Goal: Task Accomplishment & Management: Complete application form

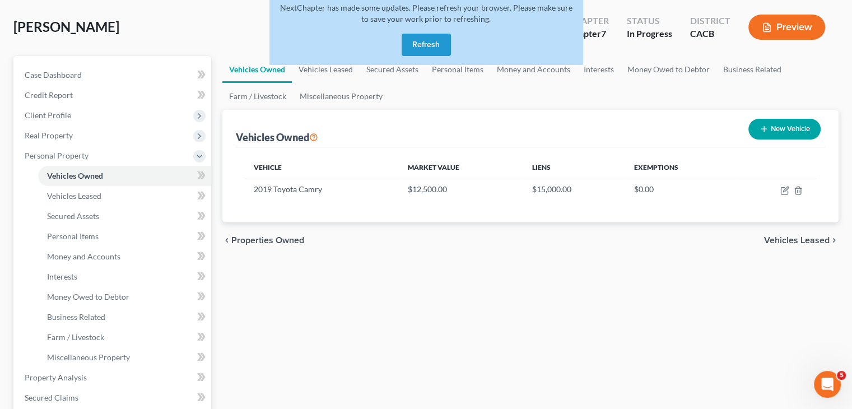
click at [426, 45] on button "Refresh" at bounding box center [426, 45] width 49 height 22
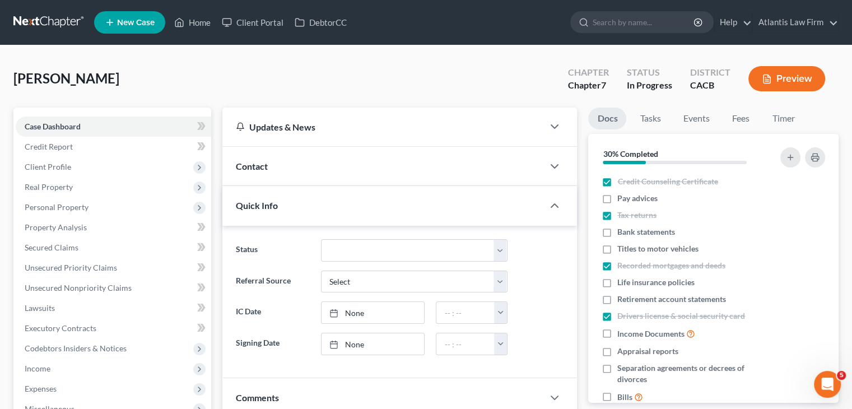
click at [56, 24] on link at bounding box center [49, 22] width 72 height 20
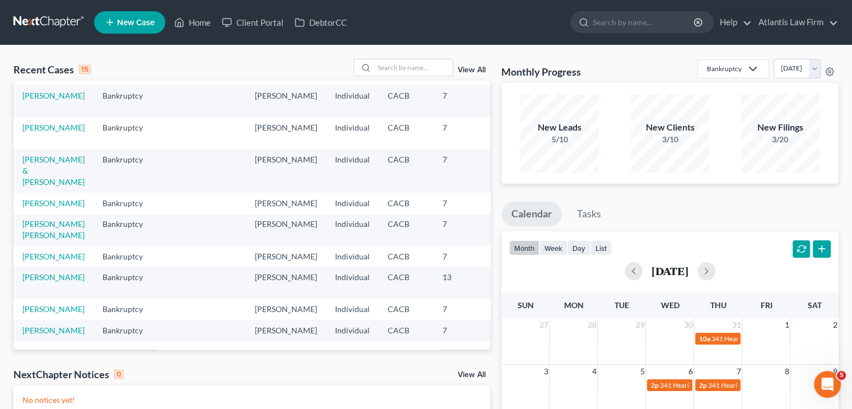
scroll to position [224, 0]
click at [30, 261] on link "Felix, Alondra" at bounding box center [53, 257] width 62 height 10
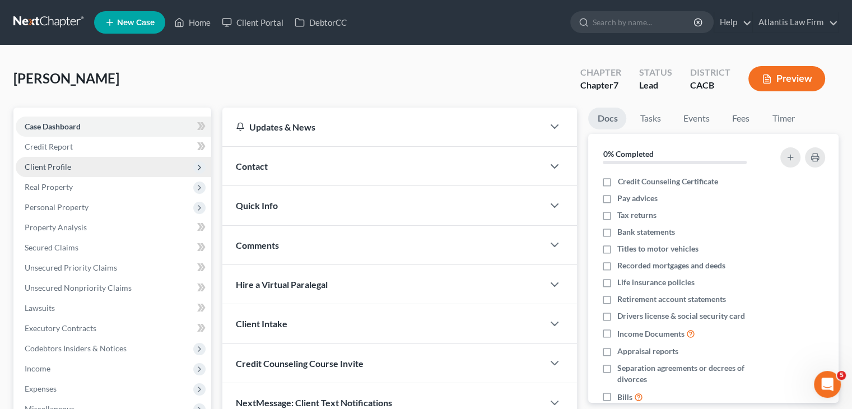
click at [62, 171] on span "Client Profile" at bounding box center [114, 167] width 196 height 20
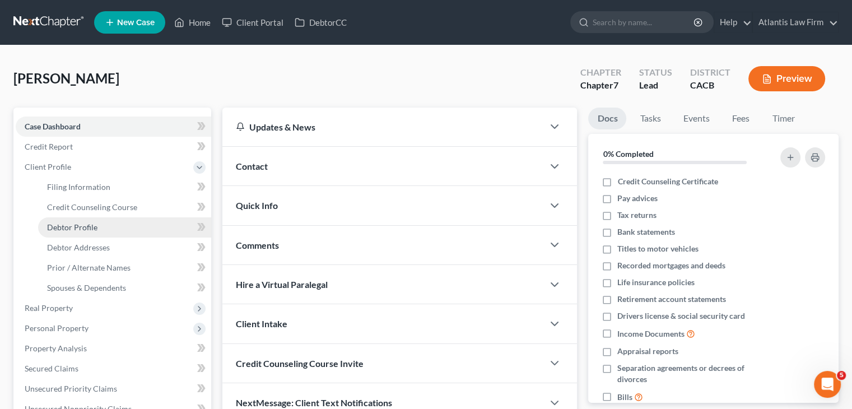
click at [90, 235] on link "Debtor Profile" at bounding box center [124, 227] width 173 height 20
select select "0"
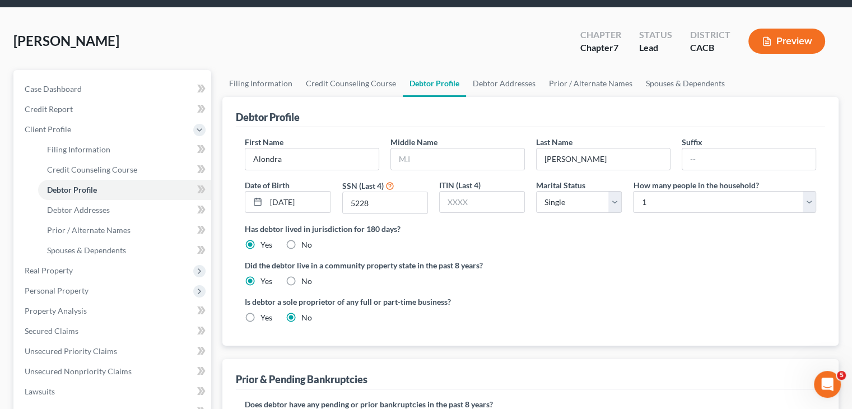
scroll to position [36, 0]
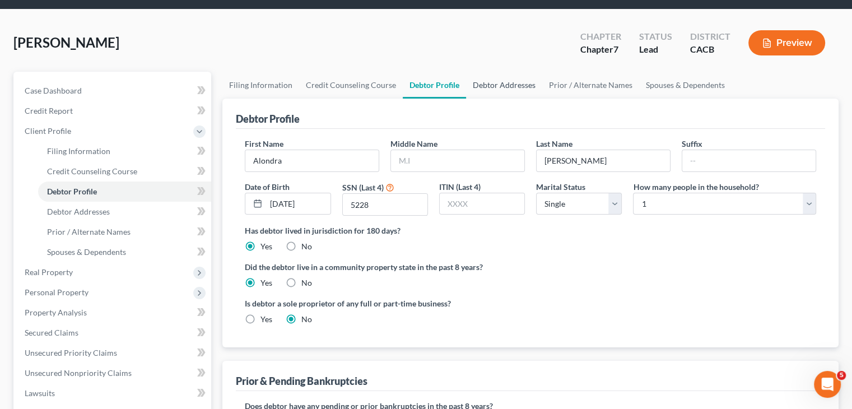
click at [490, 87] on link "Debtor Addresses" at bounding box center [504, 85] width 76 height 27
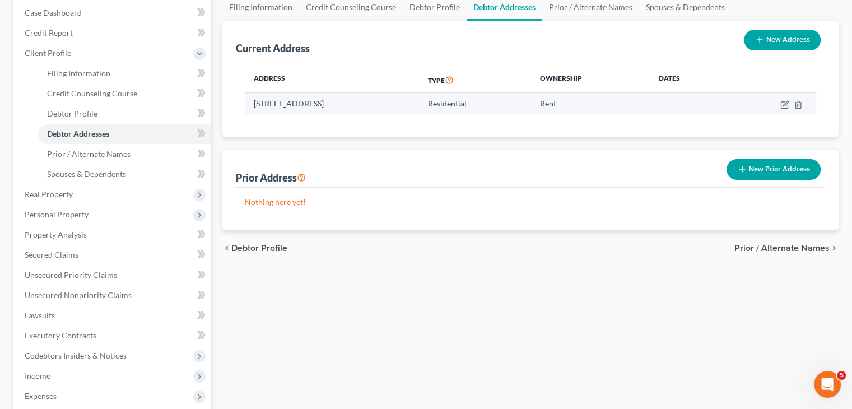
scroll to position [117, 0]
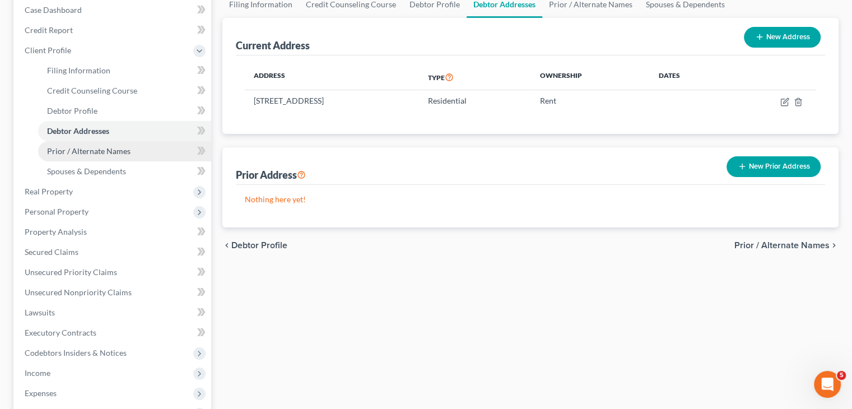
click at [119, 147] on span "Prior / Alternate Names" at bounding box center [88, 151] width 83 height 10
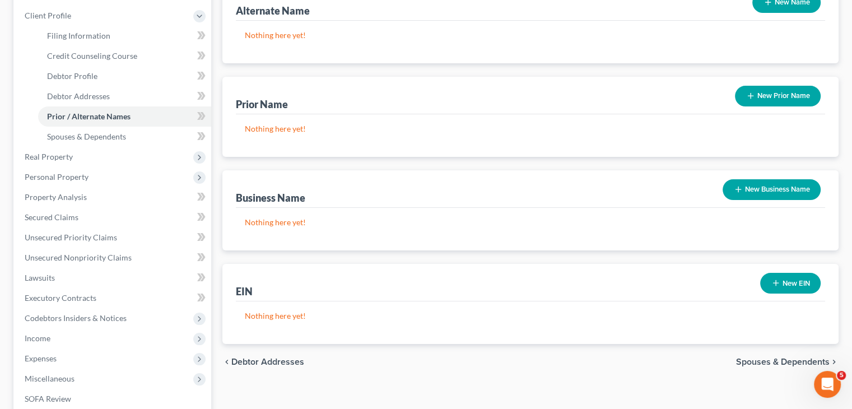
scroll to position [138, 0]
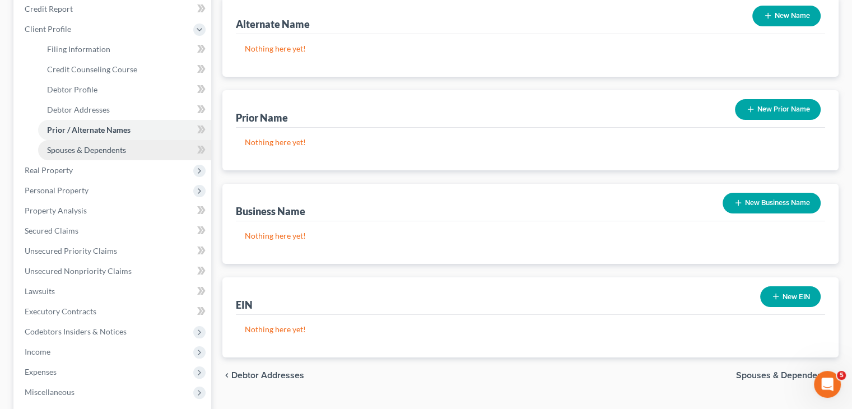
click at [132, 147] on link "Spouses & Dependents" at bounding box center [124, 150] width 173 height 20
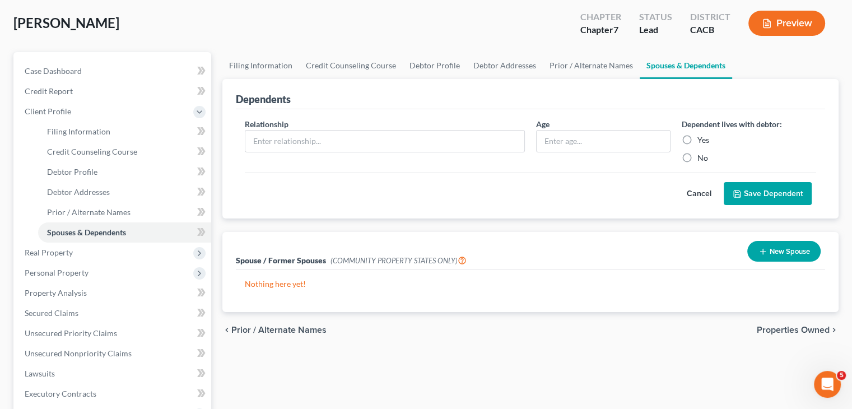
scroll to position [55, 0]
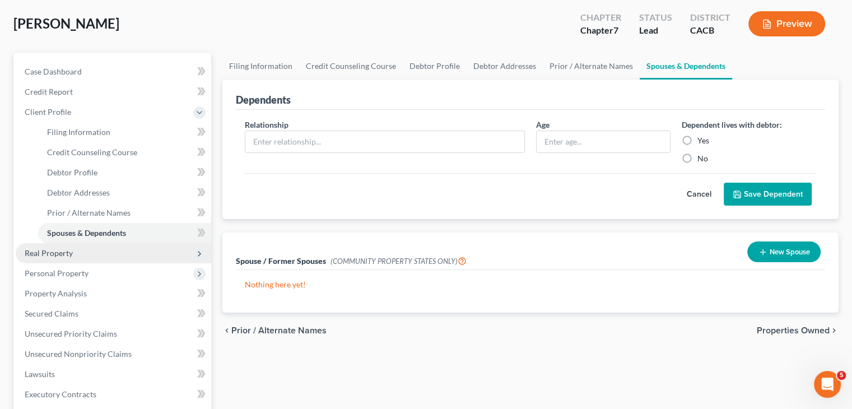
click at [99, 252] on span "Real Property" at bounding box center [114, 253] width 196 height 20
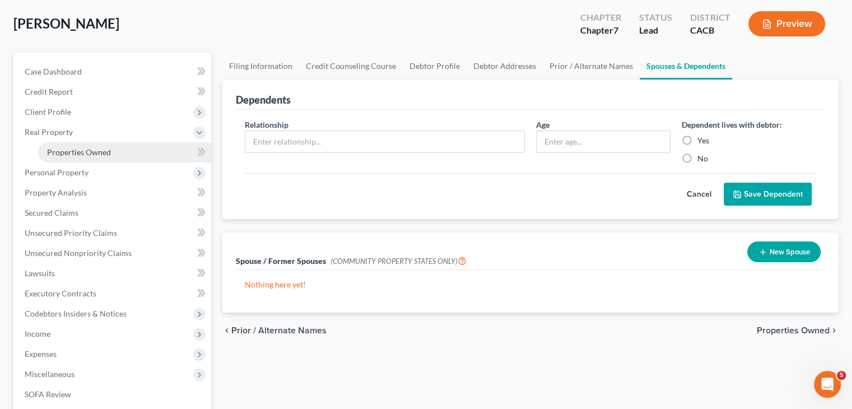
click at [98, 151] on span "Properties Owned" at bounding box center [79, 152] width 64 height 10
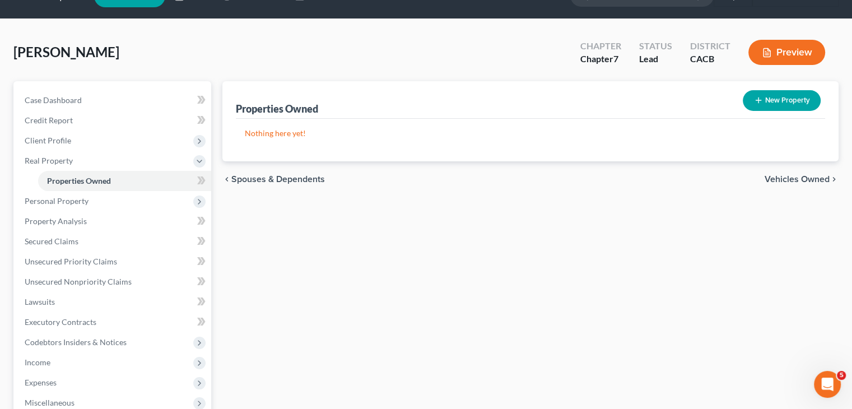
scroll to position [31, 0]
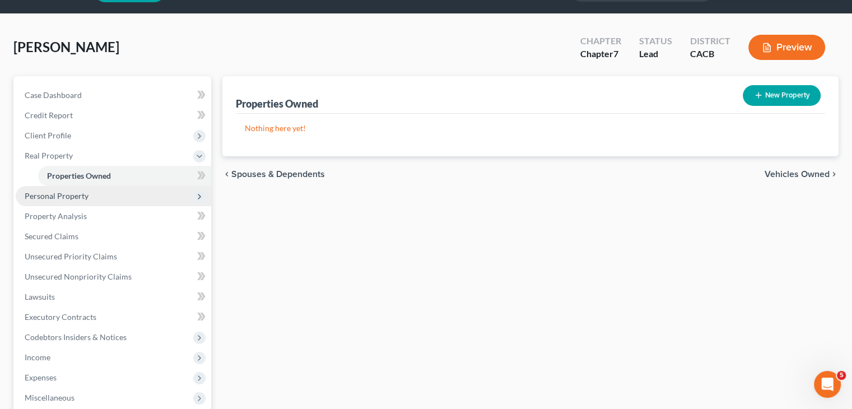
click at [85, 196] on span "Personal Property" at bounding box center [57, 196] width 64 height 10
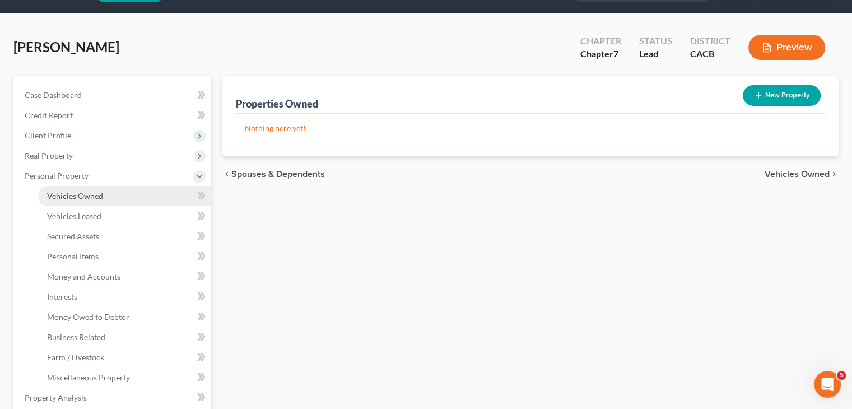
click at [89, 198] on span "Vehicles Owned" at bounding box center [75, 196] width 56 height 10
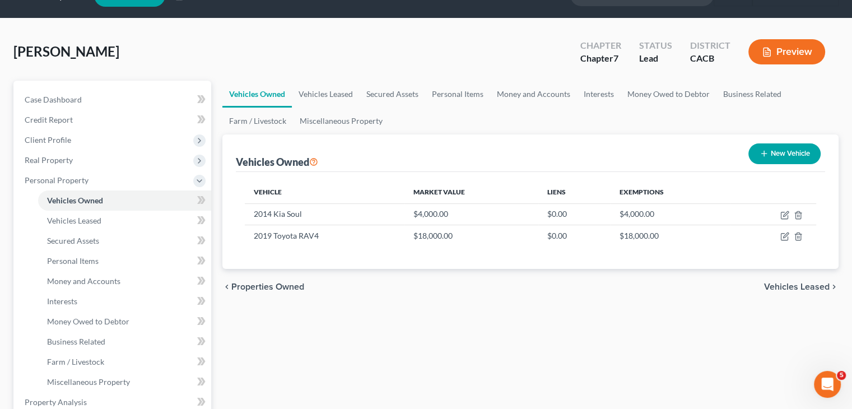
scroll to position [27, 0]
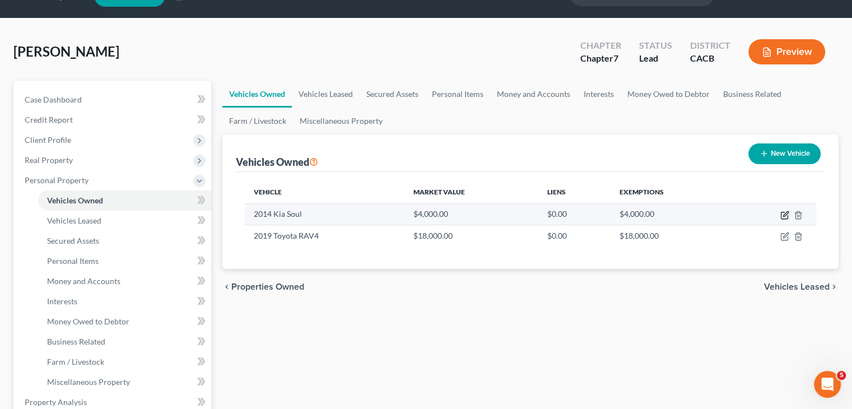
click at [785, 213] on icon "button" at bounding box center [785, 215] width 9 height 9
select select "0"
select select "12"
select select "2"
select select "0"
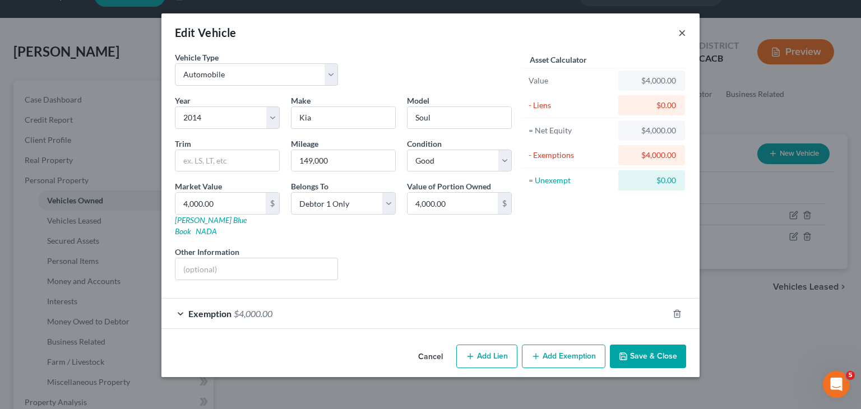
click at [683, 33] on button "×" at bounding box center [682, 32] width 8 height 13
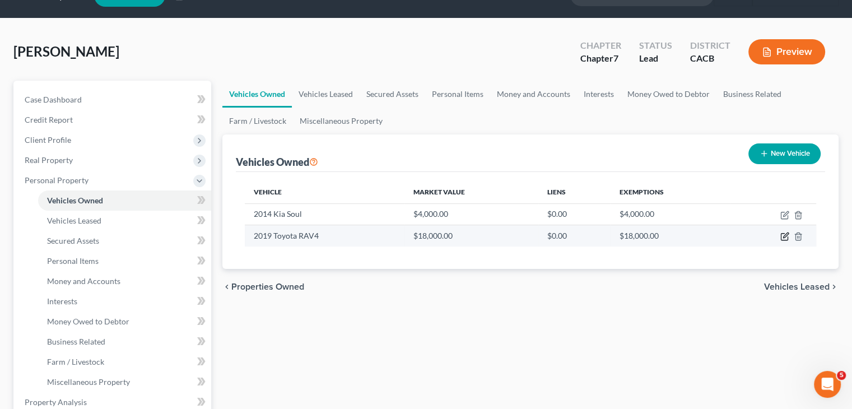
click at [782, 238] on icon "button" at bounding box center [785, 236] width 9 height 9
select select "0"
select select "7"
select select "2"
select select "0"
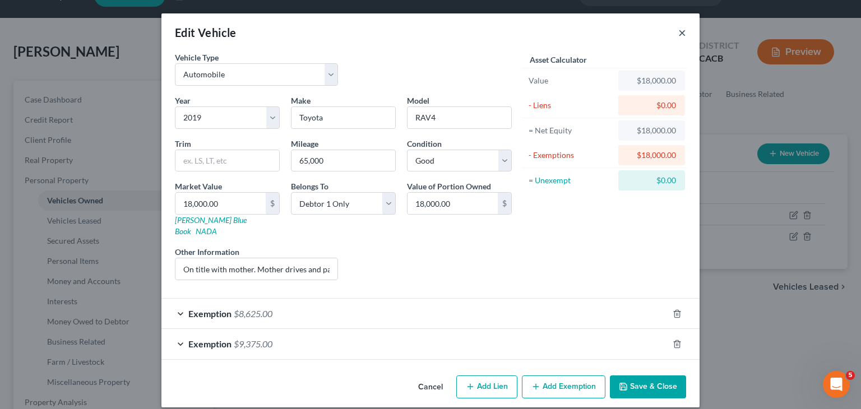
click at [681, 36] on button "×" at bounding box center [682, 32] width 8 height 13
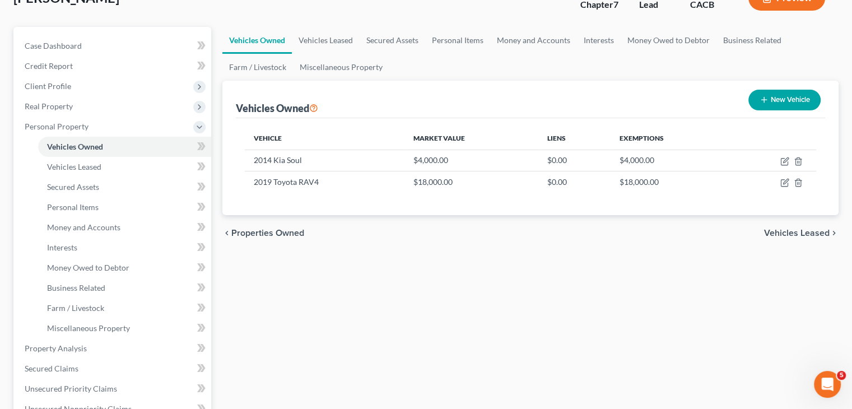
scroll to position [112, 0]
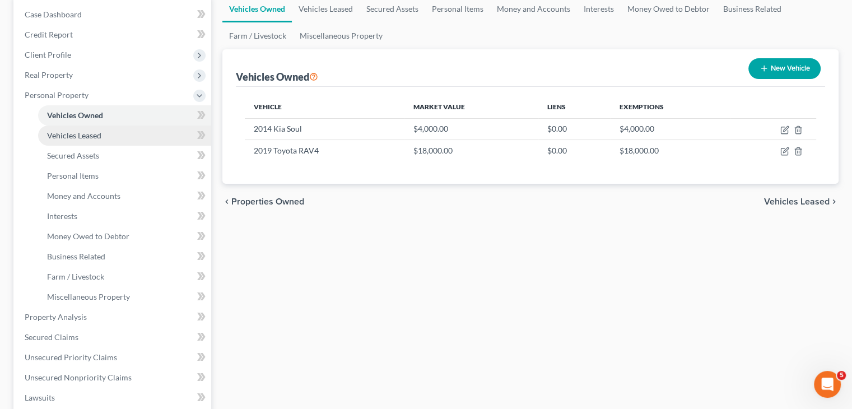
click at [96, 137] on span "Vehicles Leased" at bounding box center [74, 136] width 54 height 10
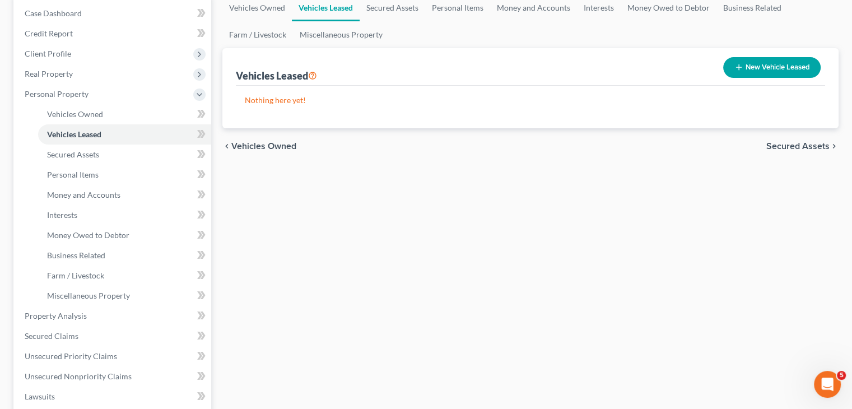
scroll to position [114, 0]
click at [59, 156] on span "Secured Assets" at bounding box center [73, 154] width 52 height 10
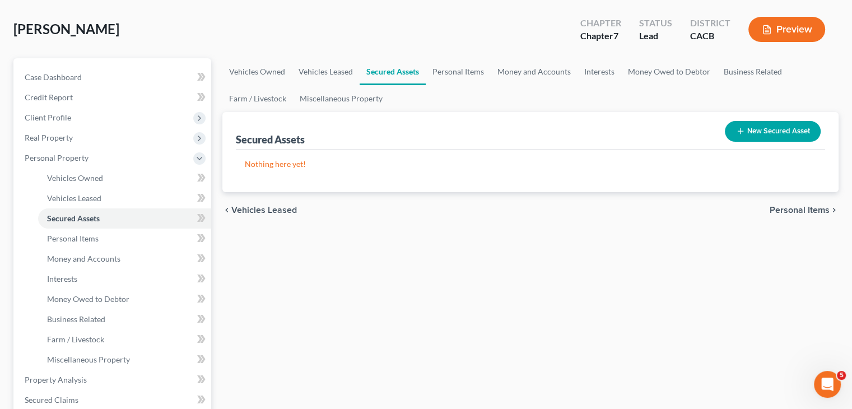
scroll to position [52, 0]
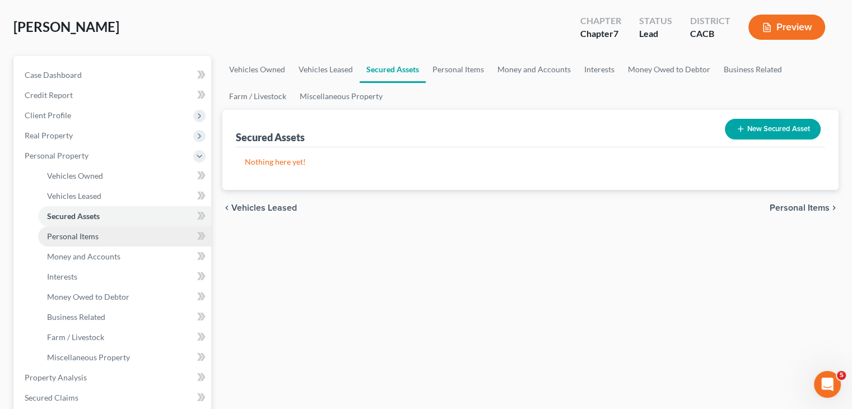
click at [137, 240] on link "Personal Items" at bounding box center [124, 236] width 173 height 20
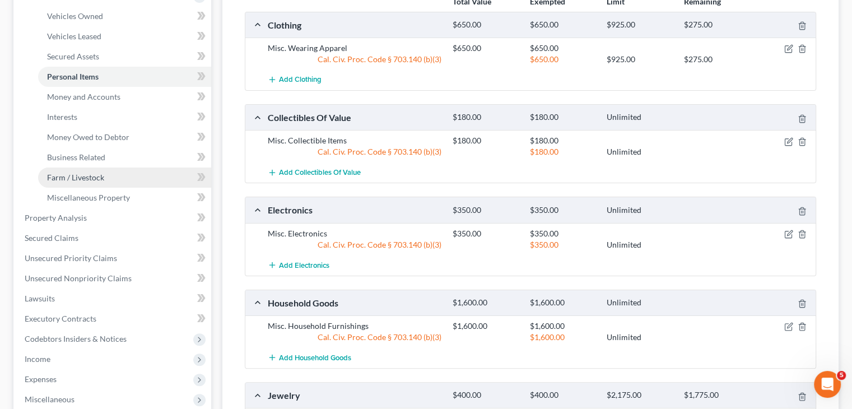
scroll to position [211, 0]
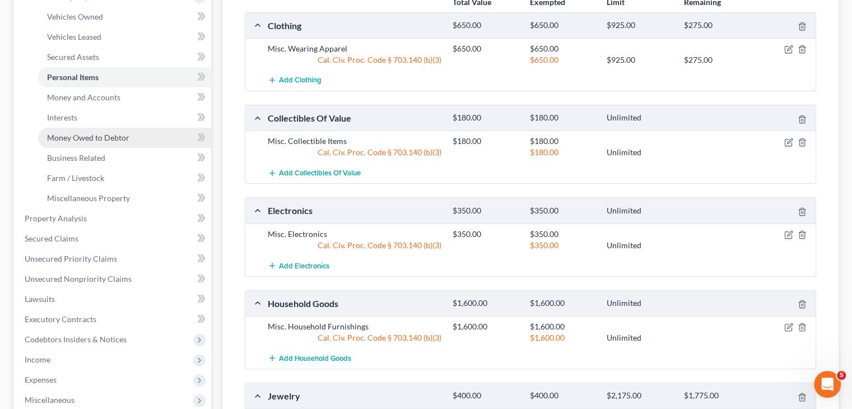
click at [58, 131] on link "Money Owed to Debtor" at bounding box center [124, 138] width 173 height 20
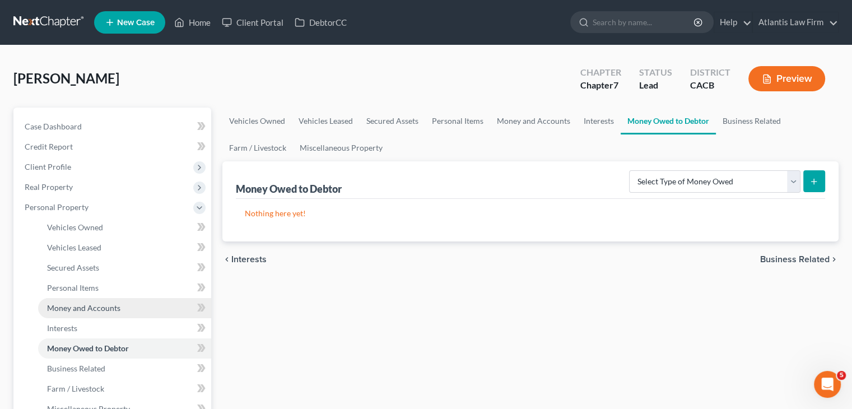
click at [108, 305] on span "Money and Accounts" at bounding box center [83, 308] width 73 height 10
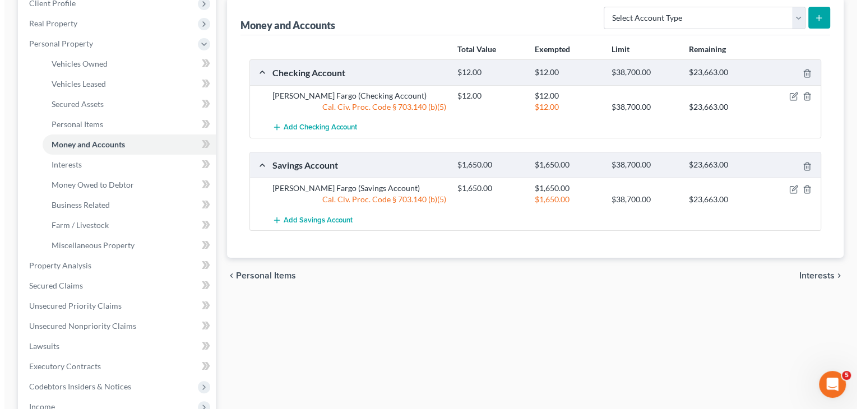
scroll to position [127, 0]
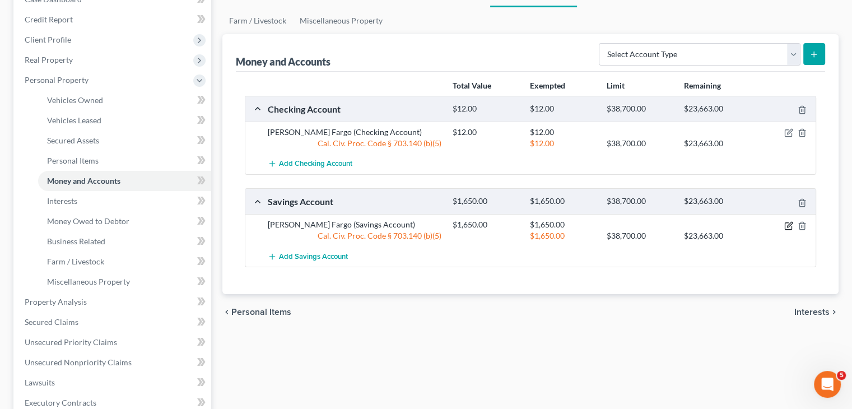
click at [791, 223] on icon "button" at bounding box center [789, 224] width 5 height 5
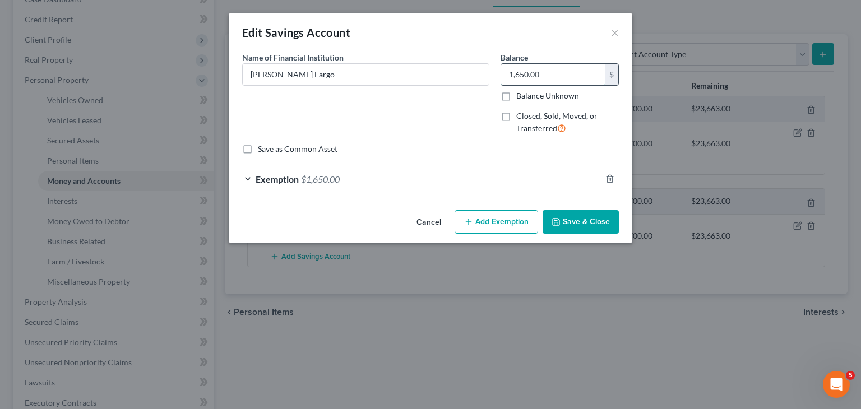
click at [562, 72] on input "1,650.00" at bounding box center [553, 74] width 104 height 21
type input "1,000"
click at [249, 179] on div "Exemption $1,650.00" at bounding box center [415, 179] width 372 height 30
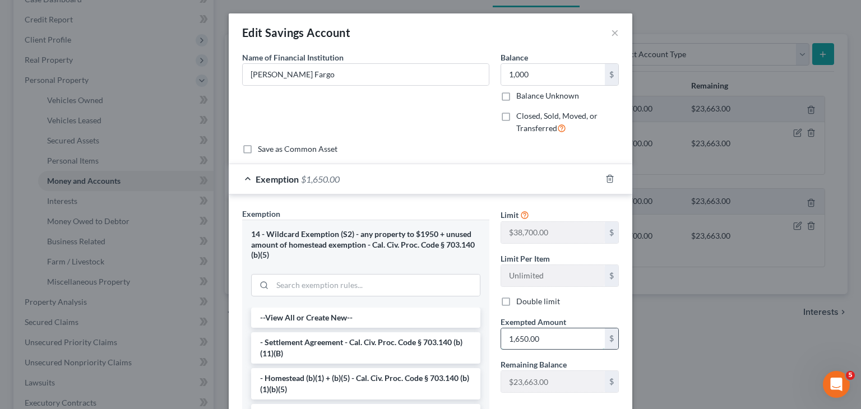
click at [549, 337] on input "1,650.00" at bounding box center [553, 338] width 104 height 21
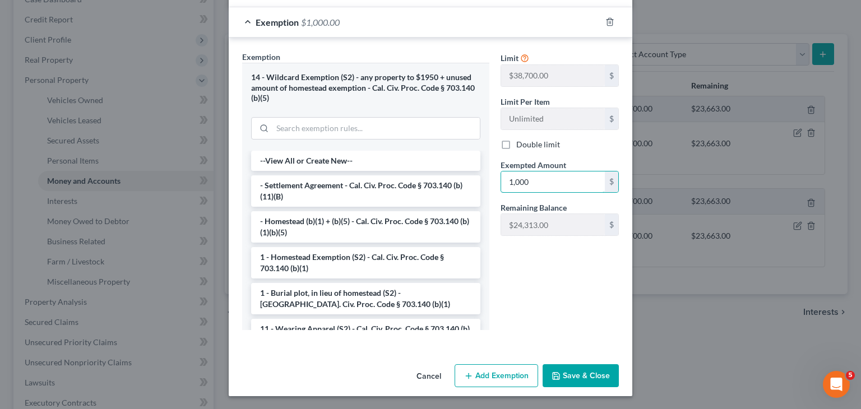
type input "1,000"
click at [564, 376] on button "Save & Close" at bounding box center [580, 376] width 76 height 24
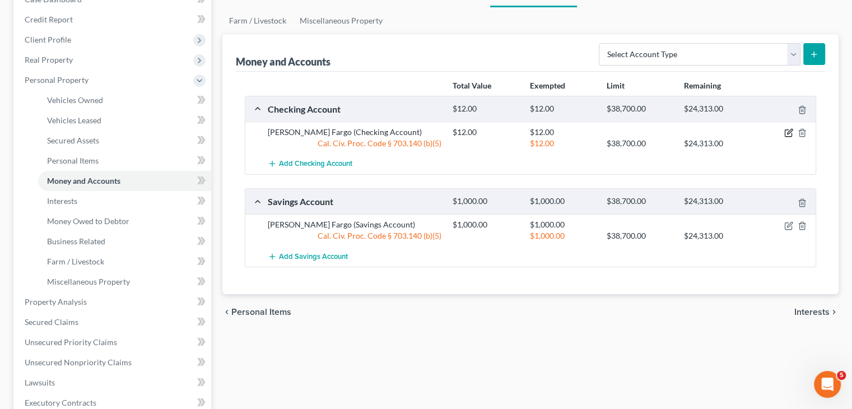
click at [791, 132] on icon "button" at bounding box center [789, 132] width 9 height 9
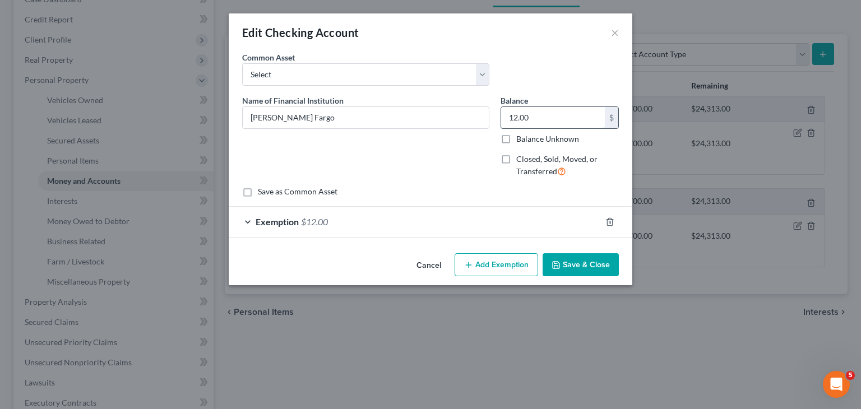
click at [592, 110] on input "12.00" at bounding box center [553, 117] width 104 height 21
type input "100"
click at [247, 219] on div "Exemption $12.00" at bounding box center [415, 222] width 372 height 30
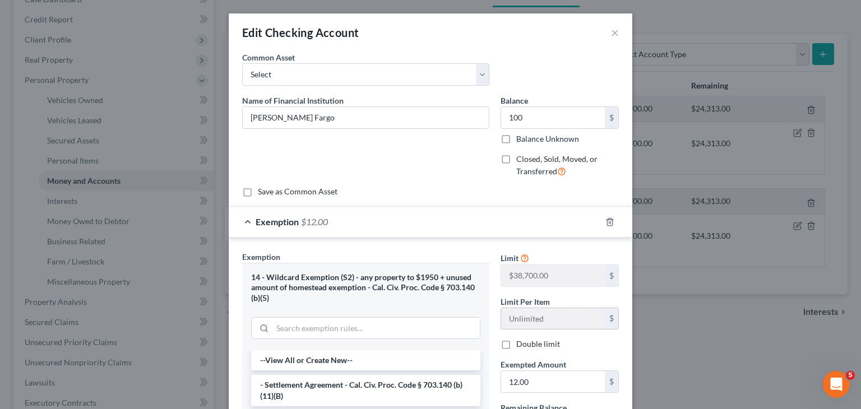
scroll to position [72, 0]
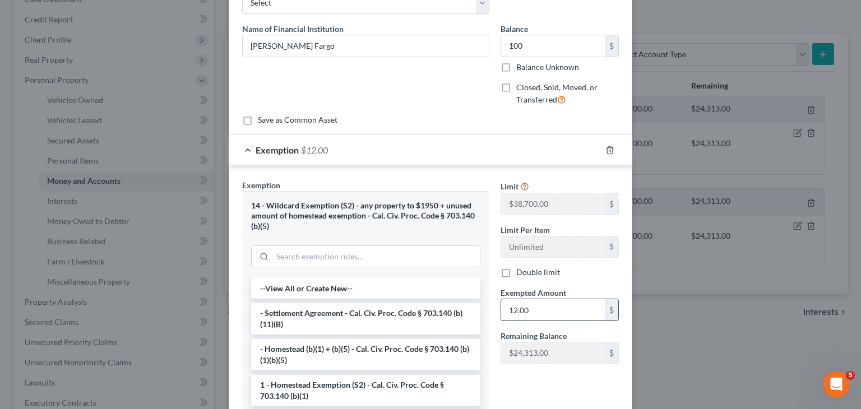
click at [546, 307] on input "12.00" at bounding box center [553, 309] width 104 height 21
type input "100"
click at [580, 276] on div "Double limit" at bounding box center [559, 272] width 118 height 11
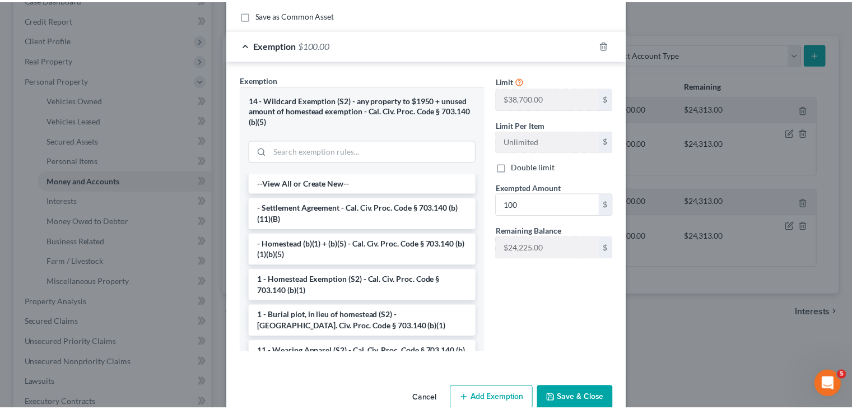
scroll to position [177, 0]
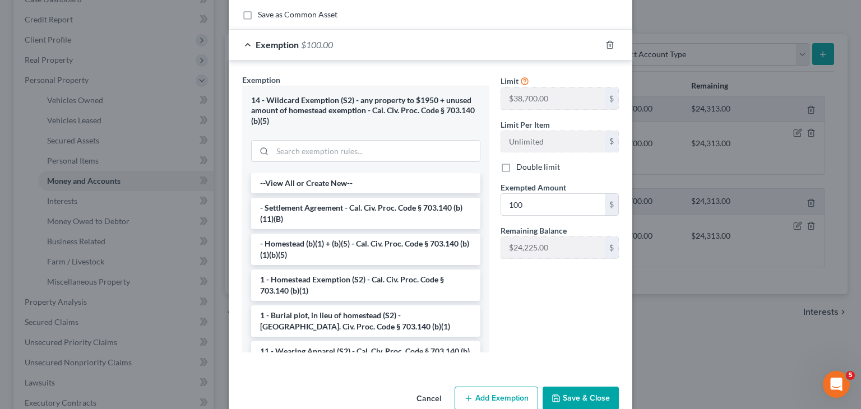
click at [592, 392] on button "Save & Close" at bounding box center [580, 399] width 76 height 24
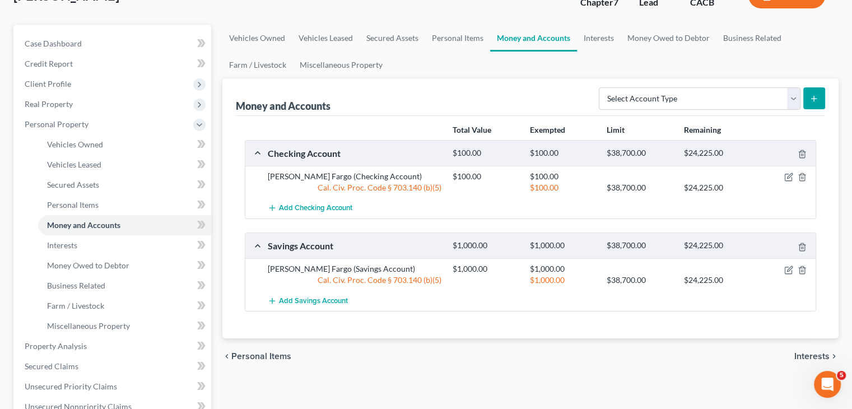
scroll to position [83, 0]
click at [591, 39] on link "Interests" at bounding box center [599, 38] width 44 height 27
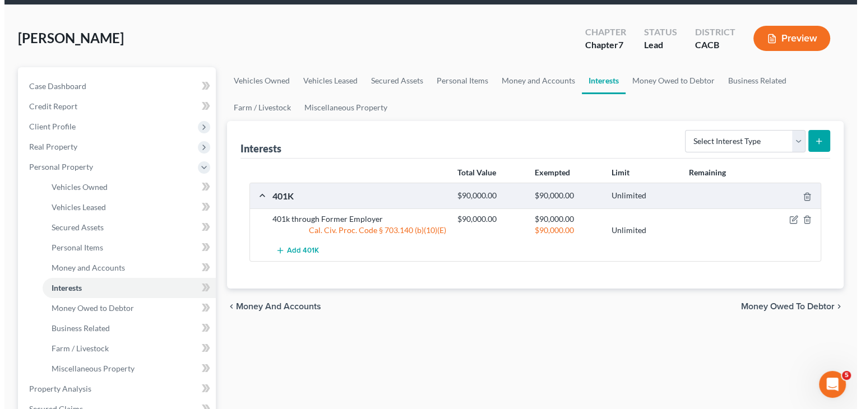
scroll to position [45, 0]
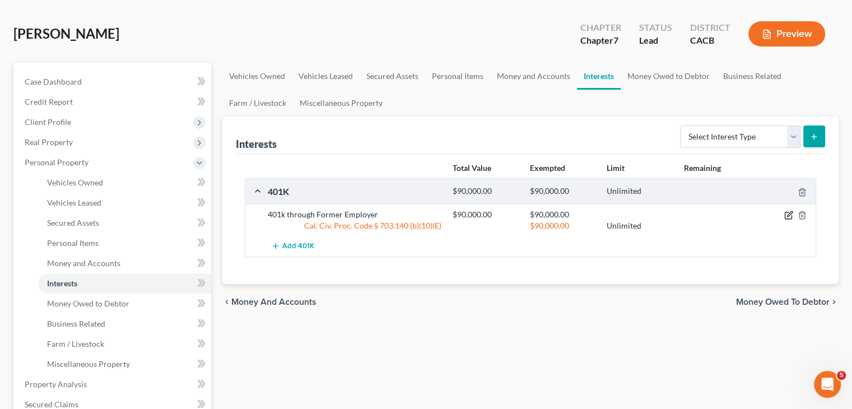
click at [786, 216] on icon "button" at bounding box center [789, 215] width 9 height 9
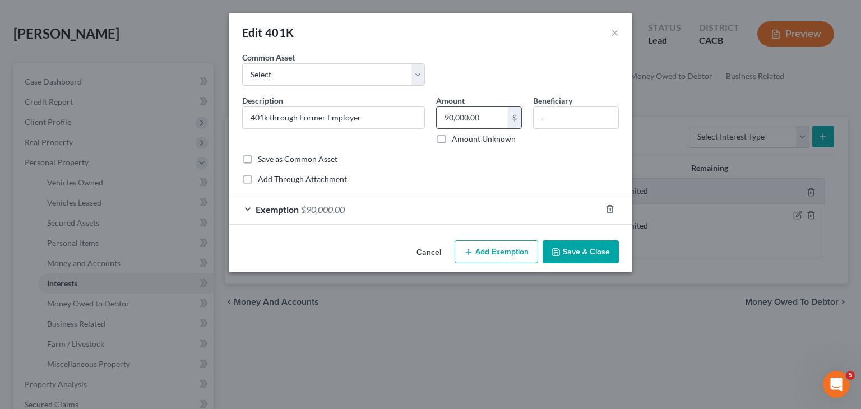
click at [489, 115] on input "90,000.00" at bounding box center [472, 117] width 71 height 21
type input "90"
click at [252, 206] on div "Exemption $90,000.00" at bounding box center [415, 209] width 372 height 30
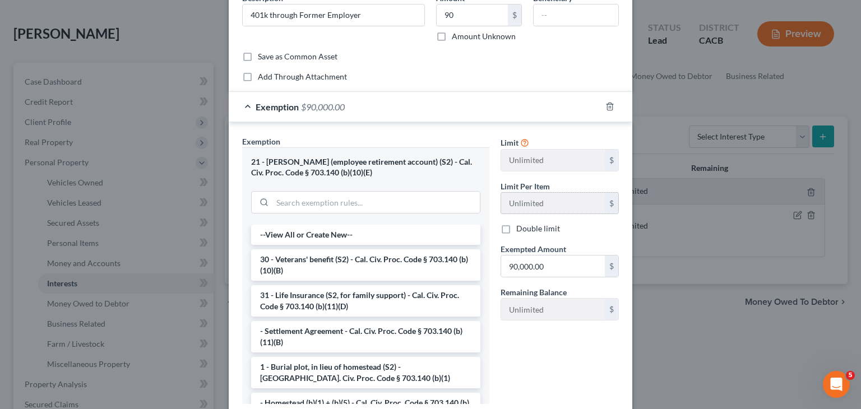
scroll to position [103, 0]
click at [550, 266] on input "90,000.00" at bounding box center [553, 265] width 104 height 21
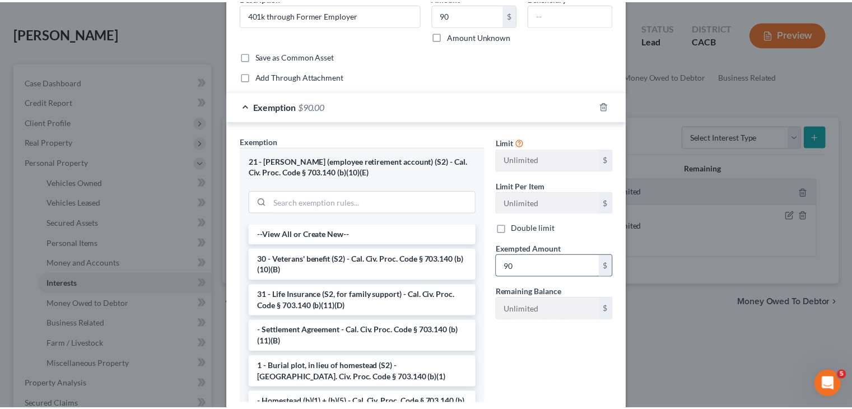
scroll to position [177, 0]
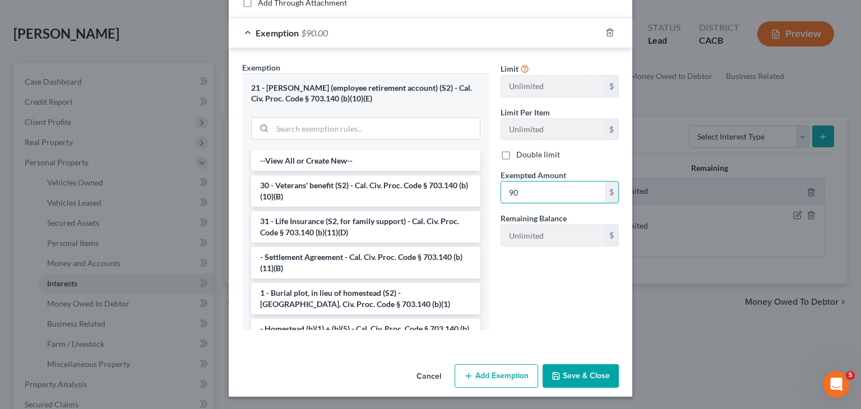
type input "90"
click at [574, 373] on button "Save & Close" at bounding box center [580, 376] width 76 height 24
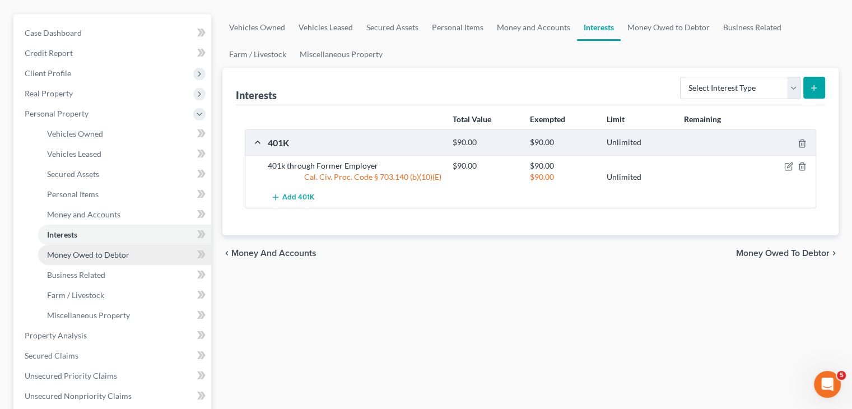
scroll to position [94, 0]
click at [105, 252] on span "Money Owed to Debtor" at bounding box center [88, 254] width 82 height 10
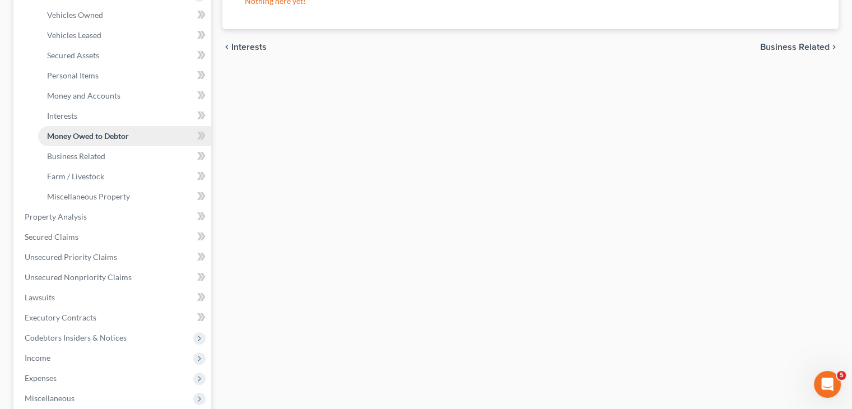
scroll to position [213, 0]
click at [78, 222] on link "Property Analysis" at bounding box center [114, 216] width 196 height 20
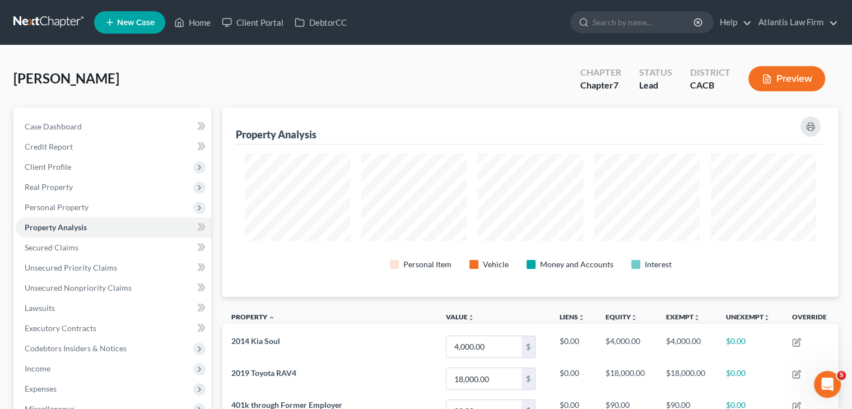
scroll to position [184, 0]
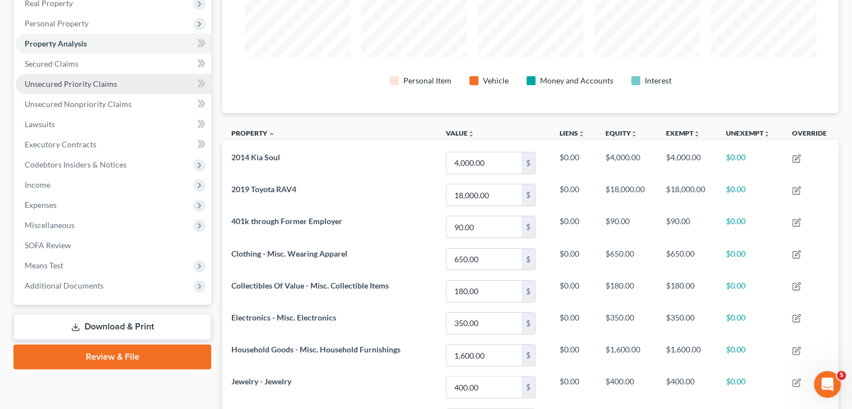
click at [72, 79] on span "Unsecured Priority Claims" at bounding box center [71, 84] width 92 height 10
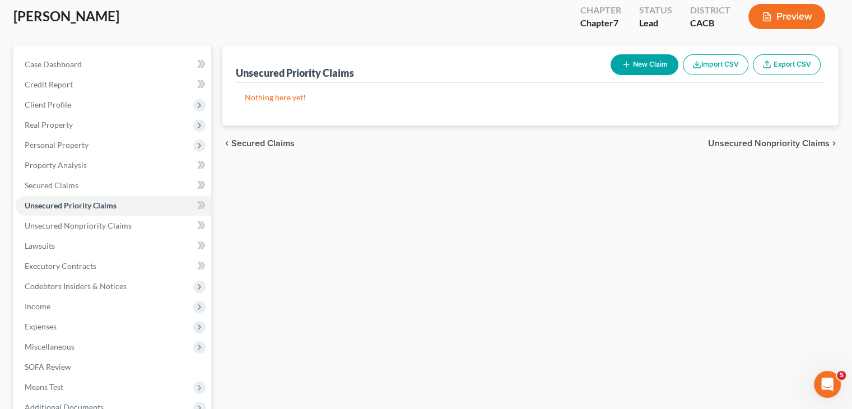
scroll to position [63, 0]
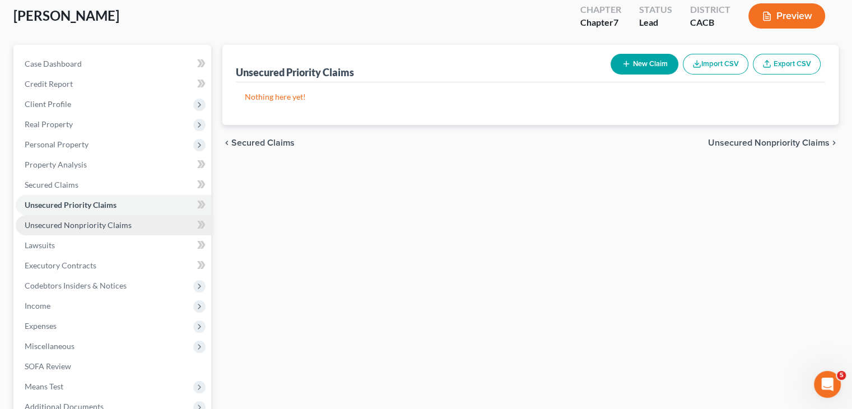
click at [76, 226] on span "Unsecured Nonpriority Claims" at bounding box center [78, 225] width 107 height 10
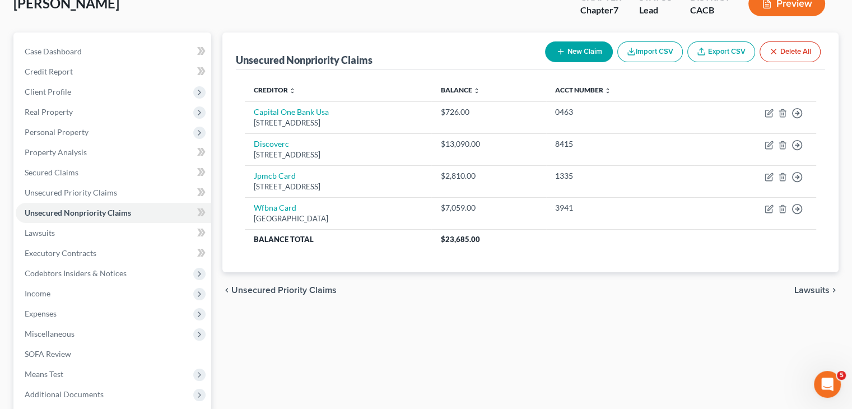
scroll to position [96, 0]
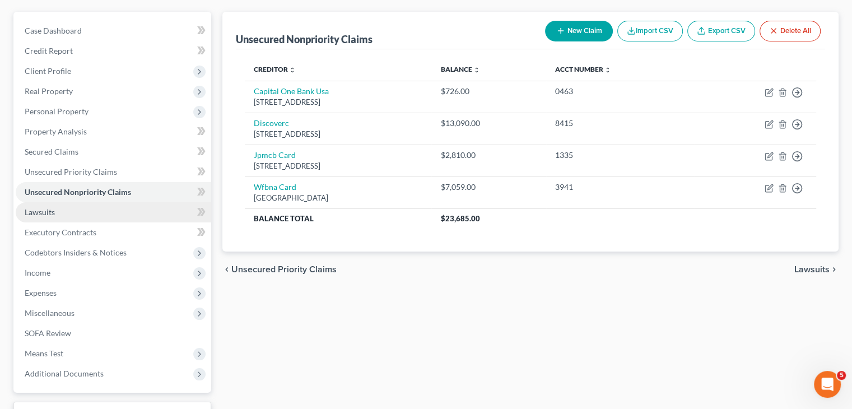
click at [67, 216] on link "Lawsuits" at bounding box center [114, 212] width 196 height 20
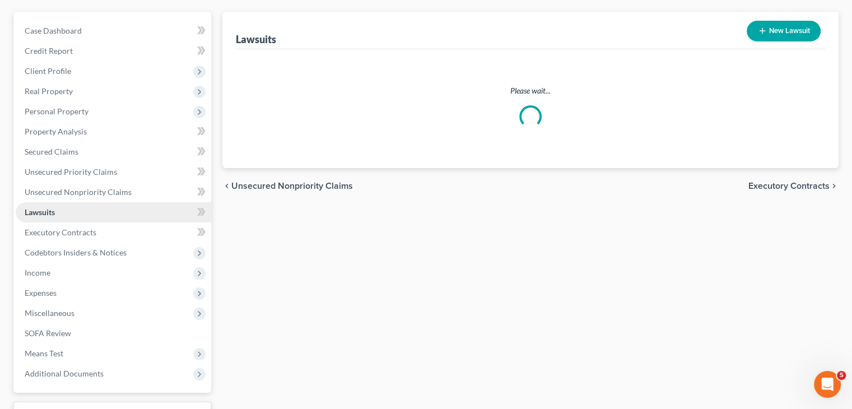
scroll to position [6, 0]
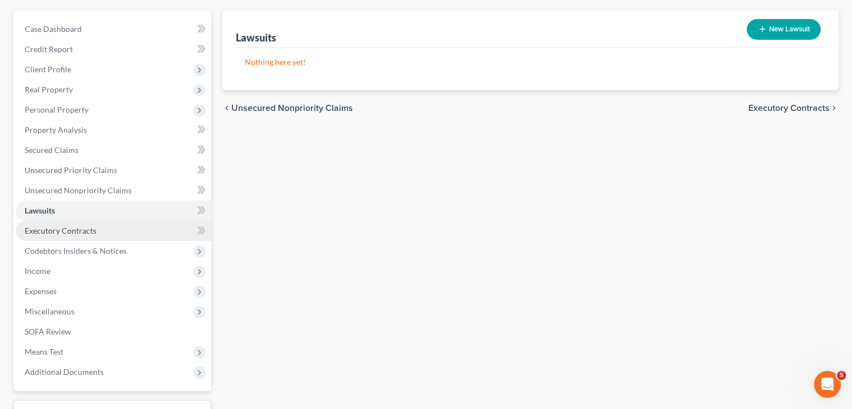
click at [62, 234] on span "Executory Contracts" at bounding box center [61, 231] width 72 height 10
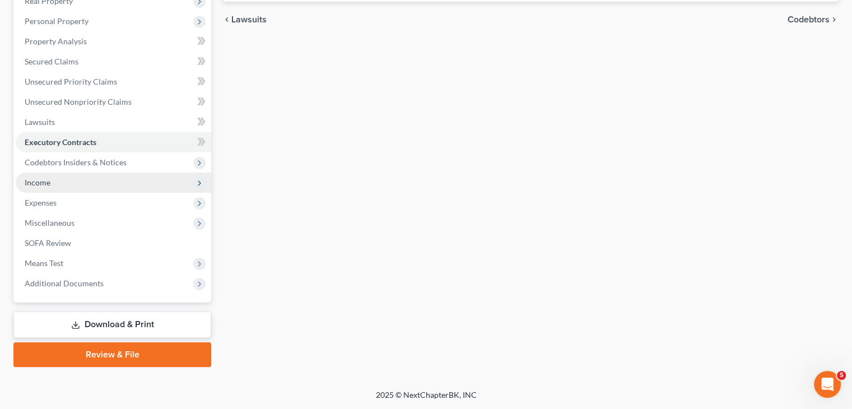
click at [49, 187] on span "Income" at bounding box center [38, 183] width 26 height 10
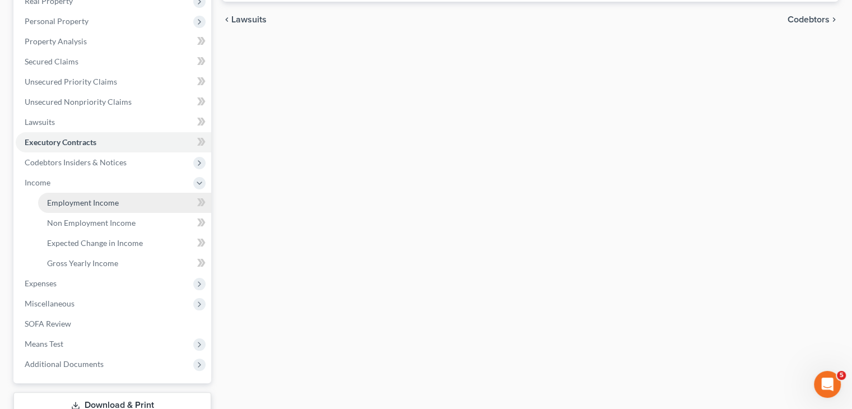
click at [69, 198] on span "Employment Income" at bounding box center [83, 203] width 72 height 10
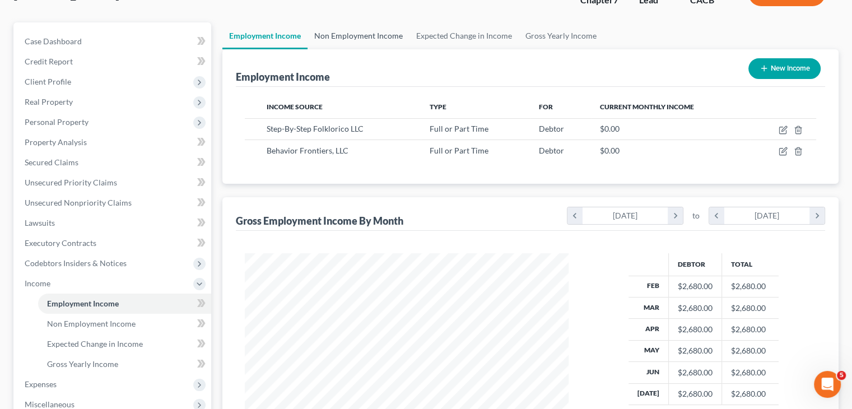
click at [351, 40] on link "Non Employment Income" at bounding box center [359, 35] width 102 height 27
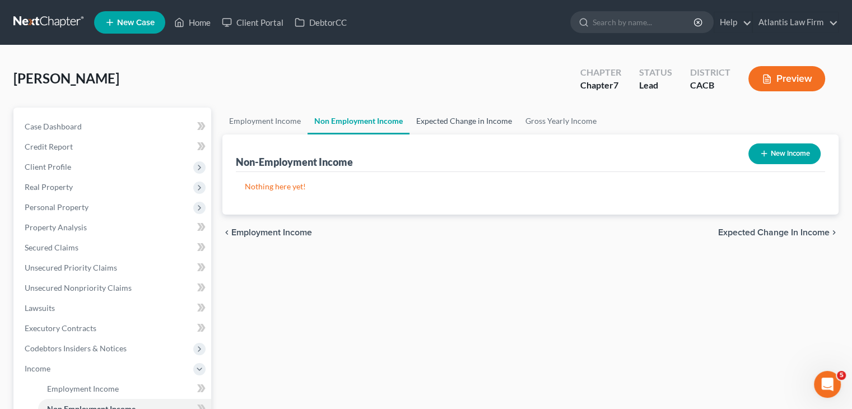
click at [438, 117] on link "Expected Change in Income" at bounding box center [464, 121] width 109 height 27
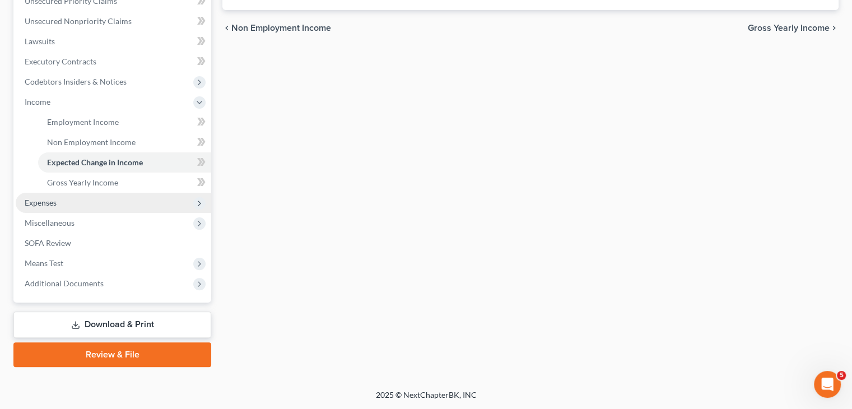
click at [68, 205] on span "Expenses" at bounding box center [114, 203] width 196 height 20
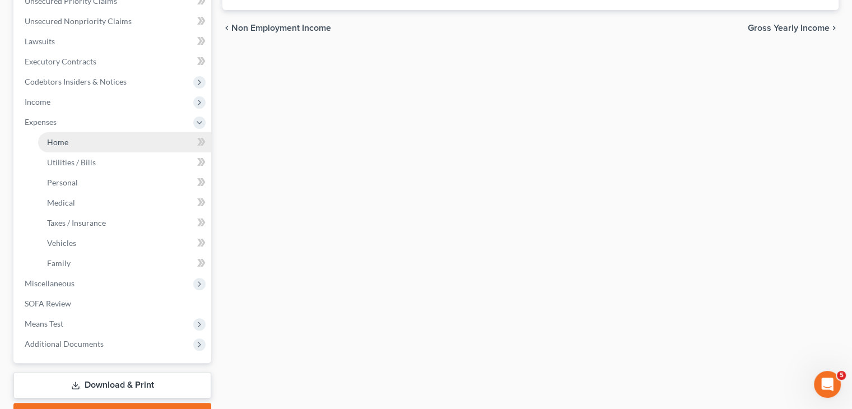
click at [79, 142] on link "Home" at bounding box center [124, 142] width 173 height 20
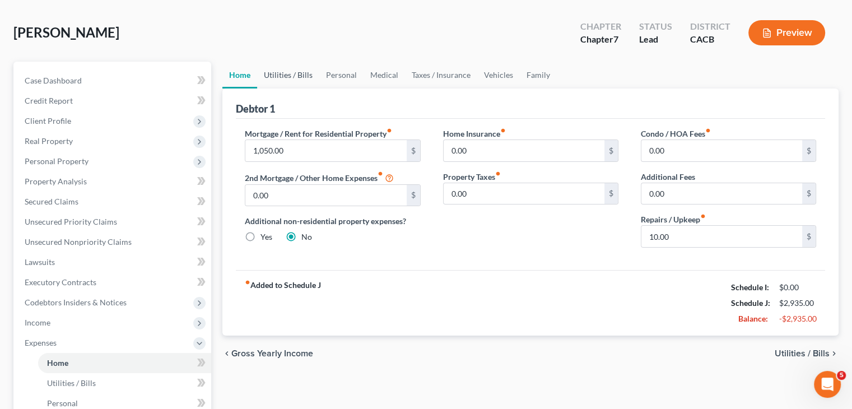
click at [290, 77] on link "Utilities / Bills" at bounding box center [288, 75] width 62 height 27
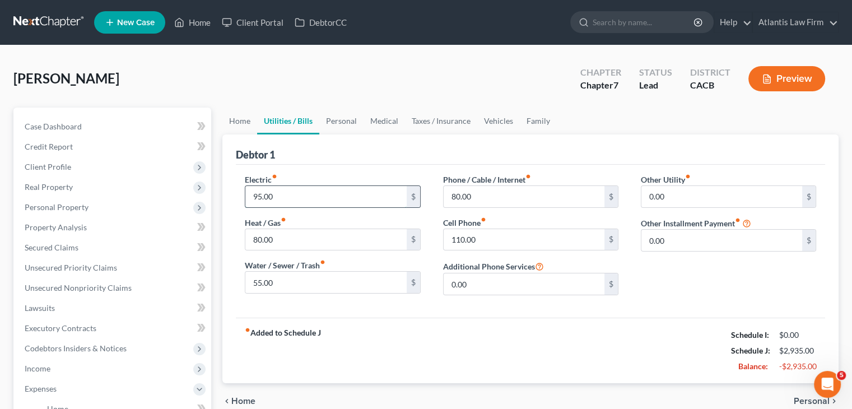
click at [303, 196] on input "95.00" at bounding box center [325, 196] width 161 height 21
click at [305, 247] on input "80.00" at bounding box center [325, 239] width 161 height 21
click at [287, 277] on input "55.00" at bounding box center [325, 282] width 161 height 21
click at [486, 195] on input "80.00" at bounding box center [524, 196] width 161 height 21
click at [486, 238] on input "110.00" at bounding box center [524, 239] width 161 height 21
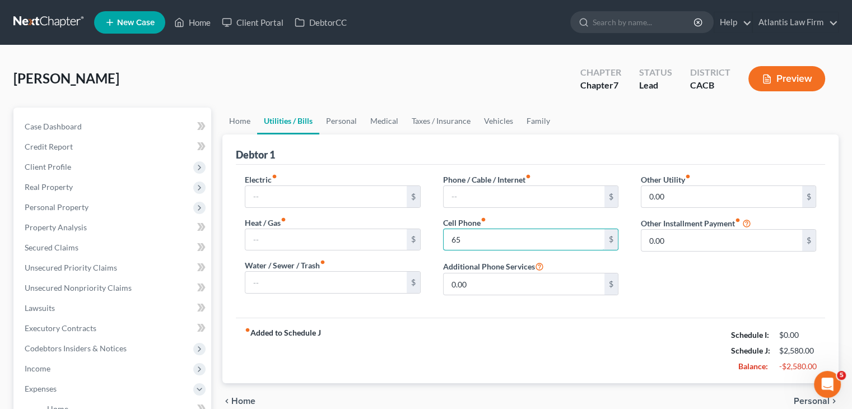
type input "65"
click at [601, 329] on div "fiber_manual_record Added to Schedule J Schedule I: $0.00 Schedule J: $2,580.00…" at bounding box center [531, 351] width 590 height 66
click at [249, 123] on link "Home" at bounding box center [239, 121] width 35 height 27
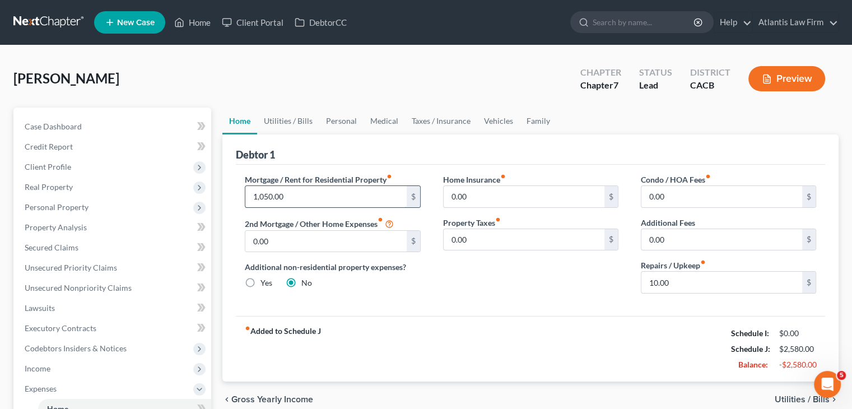
click at [298, 189] on input "1,050.00" at bounding box center [325, 196] width 161 height 21
type input "1,000"
click at [419, 113] on link "Taxes / Insurance" at bounding box center [441, 121] width 72 height 27
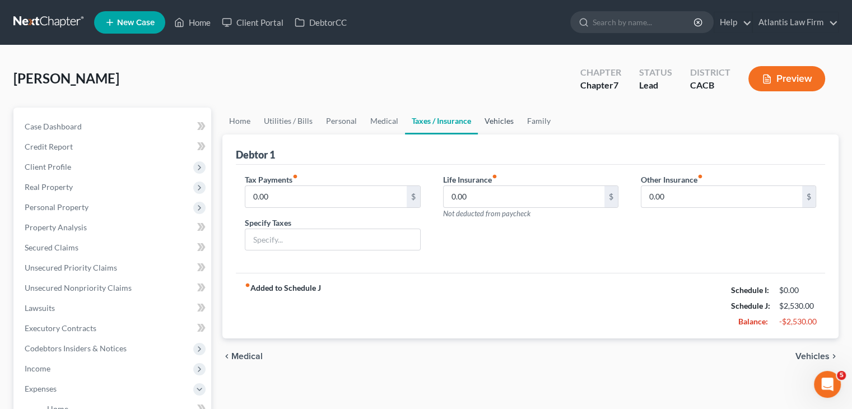
click at [510, 122] on link "Vehicles" at bounding box center [499, 121] width 43 height 27
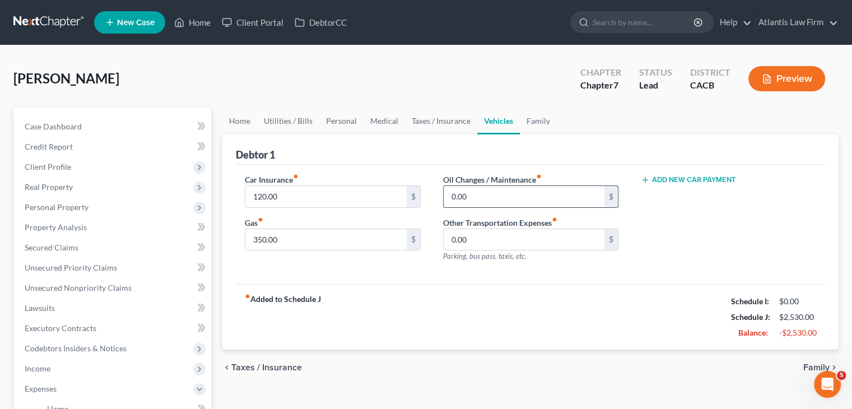
click at [472, 193] on input "0.00" at bounding box center [524, 196] width 161 height 21
type input "30"
click at [511, 65] on div "Felix, Alondra Upgraded Chapter Chapter 7 Status Lead District CACB Preview" at bounding box center [425, 83] width 825 height 49
click at [350, 195] on input "120.00" at bounding box center [325, 196] width 161 height 21
type input "190"
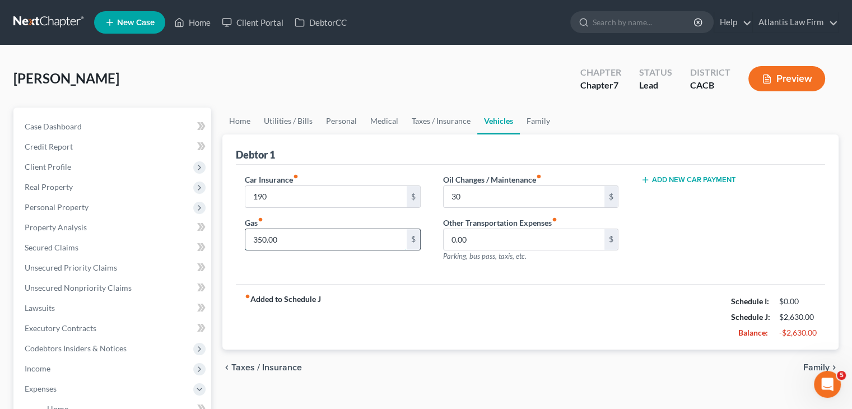
click at [321, 238] on input "350.00" at bounding box center [325, 239] width 161 height 21
type input "300"
click at [367, 278] on div "Car Insurance fiber_manual_record 190 $ Gas fiber_manual_record 300 $ Oil Chang…" at bounding box center [531, 225] width 590 height 120
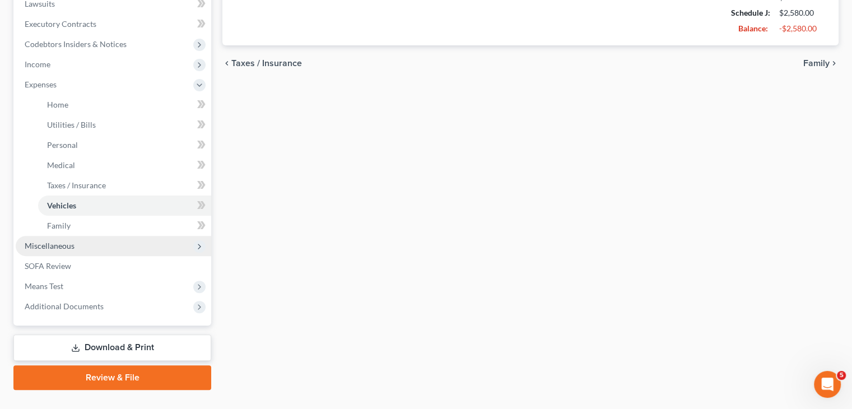
scroll to position [305, 0]
click at [72, 247] on span "Miscellaneous" at bounding box center [50, 245] width 50 height 10
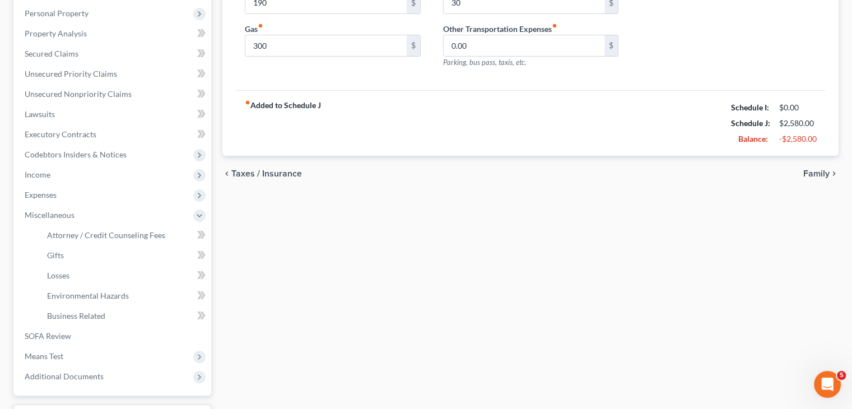
scroll to position [253, 0]
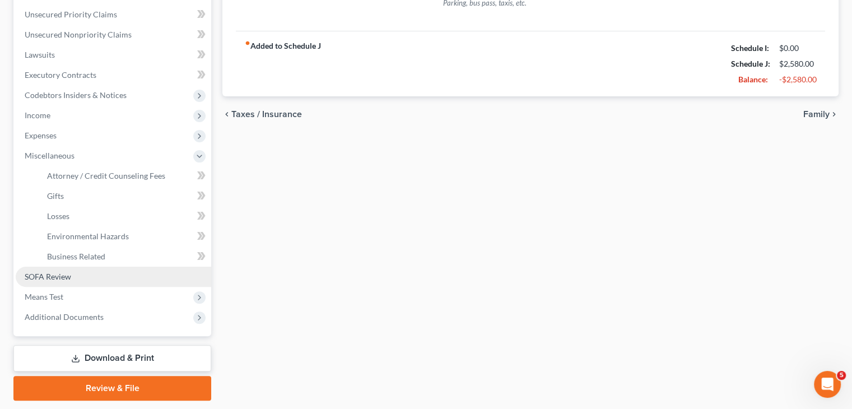
click at [75, 276] on link "SOFA Review" at bounding box center [114, 277] width 196 height 20
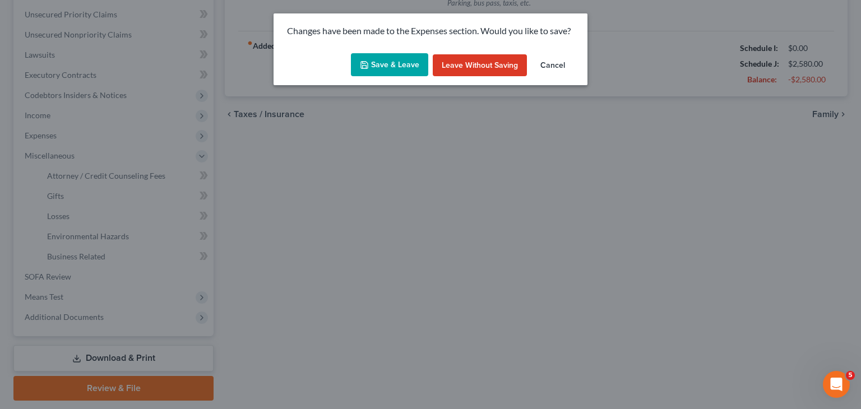
click at [414, 63] on button "Save & Leave" at bounding box center [389, 65] width 77 height 24
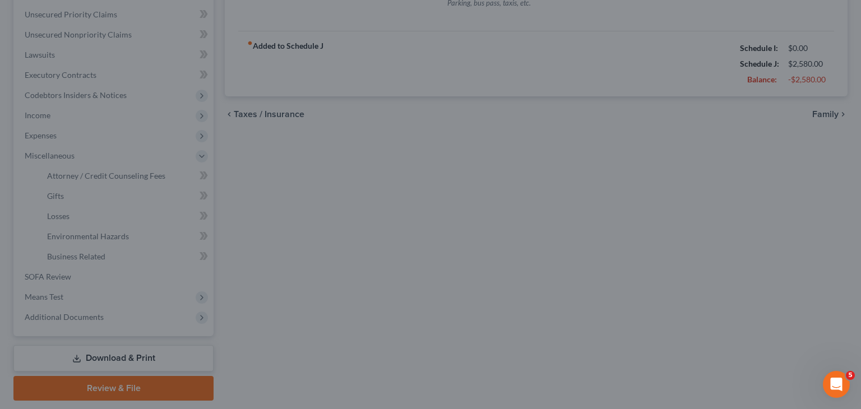
type input "190.00"
type input "300.00"
type input "30.00"
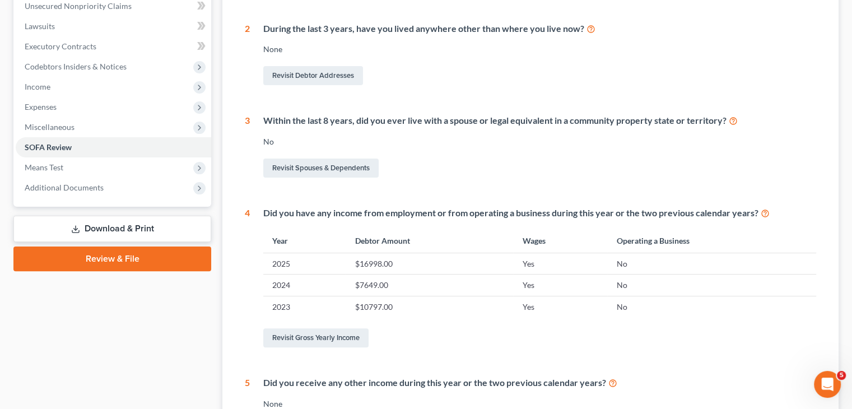
scroll to position [279, 0]
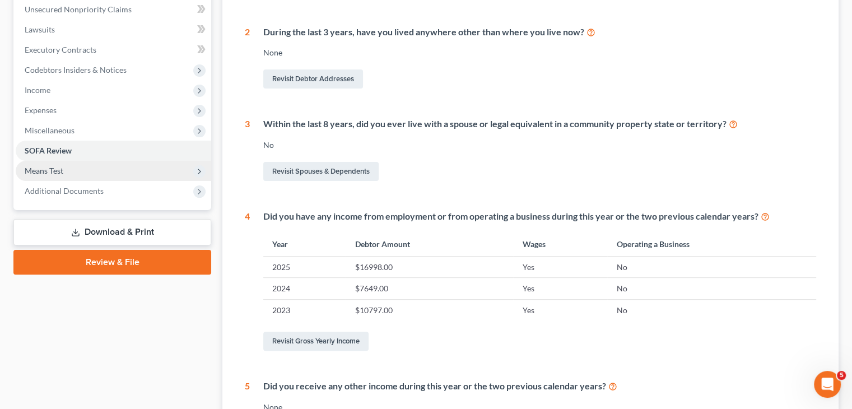
click at [132, 173] on span "Means Test" at bounding box center [114, 171] width 196 height 20
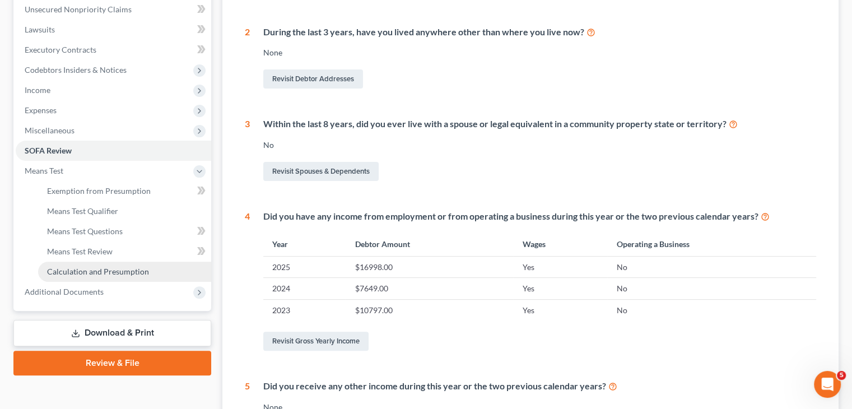
click at [121, 269] on span "Calculation and Presumption" at bounding box center [98, 272] width 102 height 10
